Goal: Navigation & Orientation: Find specific page/section

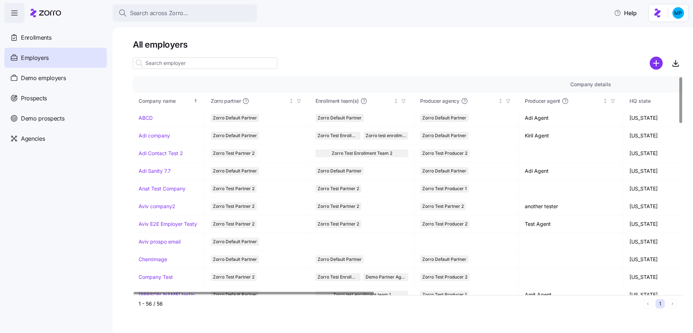
click at [313, 36] on div "All employers Company details Benefit status Company name Zorro partner Enrollm…" at bounding box center [403, 180] width 581 height 306
click at [184, 64] on input at bounding box center [205, 63] width 144 height 12
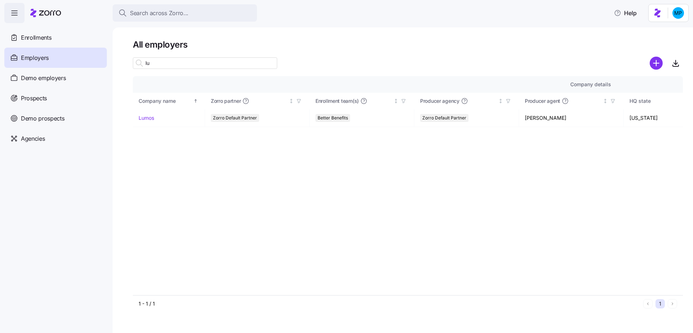
type input "l"
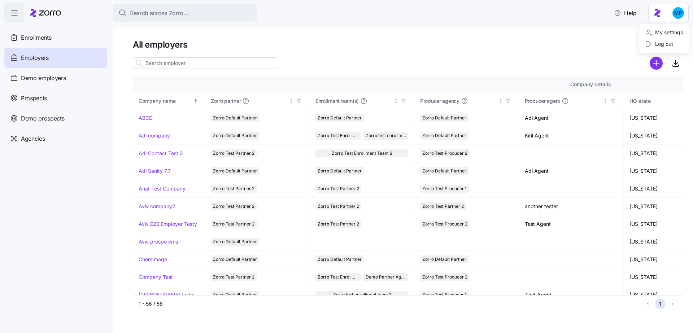
click at [680, 14] on html "Search across Zorro... Help Enrollments Employers Demo employers Prospects Demo…" at bounding box center [346, 164] width 693 height 329
click at [666, 42] on div "Log out" at bounding box center [659, 44] width 28 height 8
